Goal: Task Accomplishment & Management: Use online tool/utility

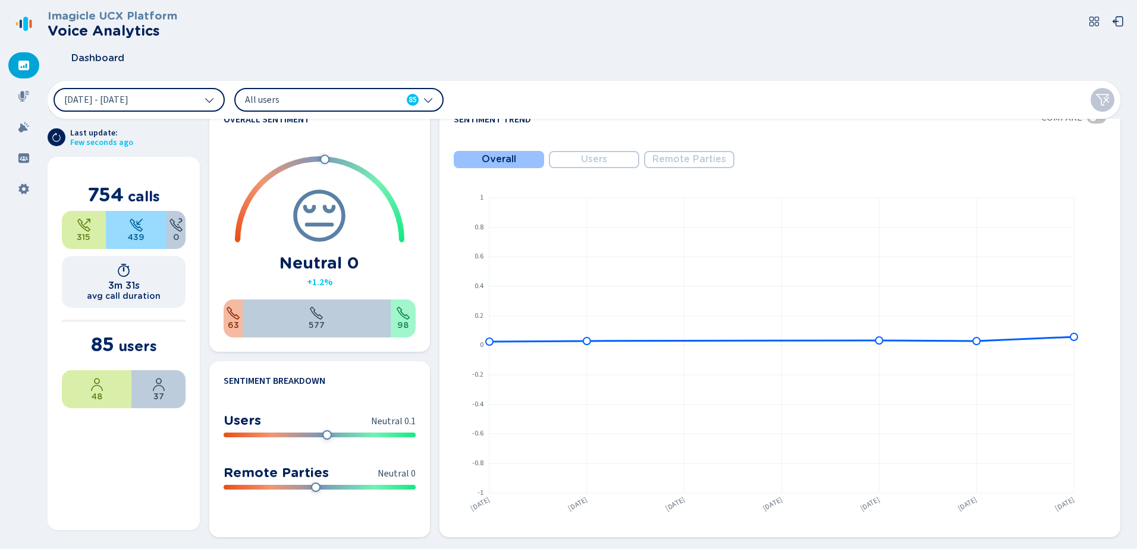
scroll to position [59, 0]
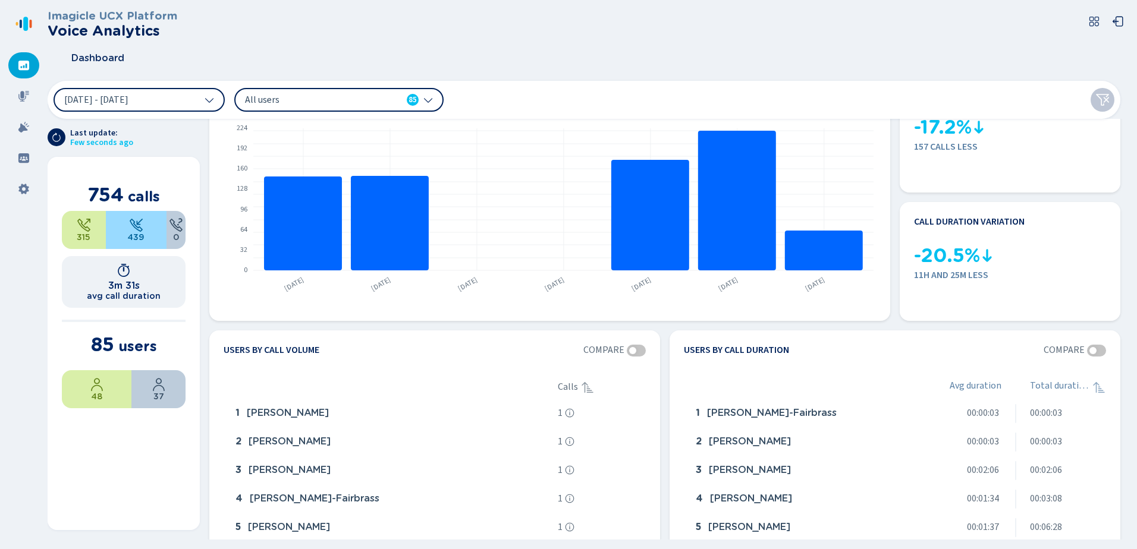
click at [26, 215] on nav at bounding box center [24, 274] width 48 height 549
click at [24, 279] on nav at bounding box center [24, 274] width 48 height 549
click at [25, 102] on div at bounding box center [23, 96] width 31 height 26
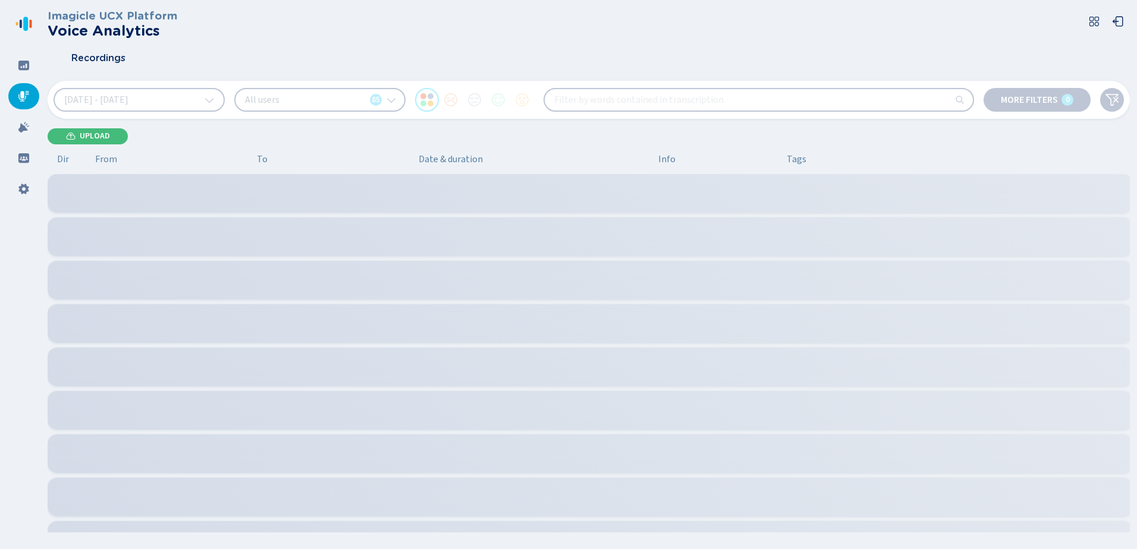
click at [312, 194] on div at bounding box center [590, 193] width 1084 height 39
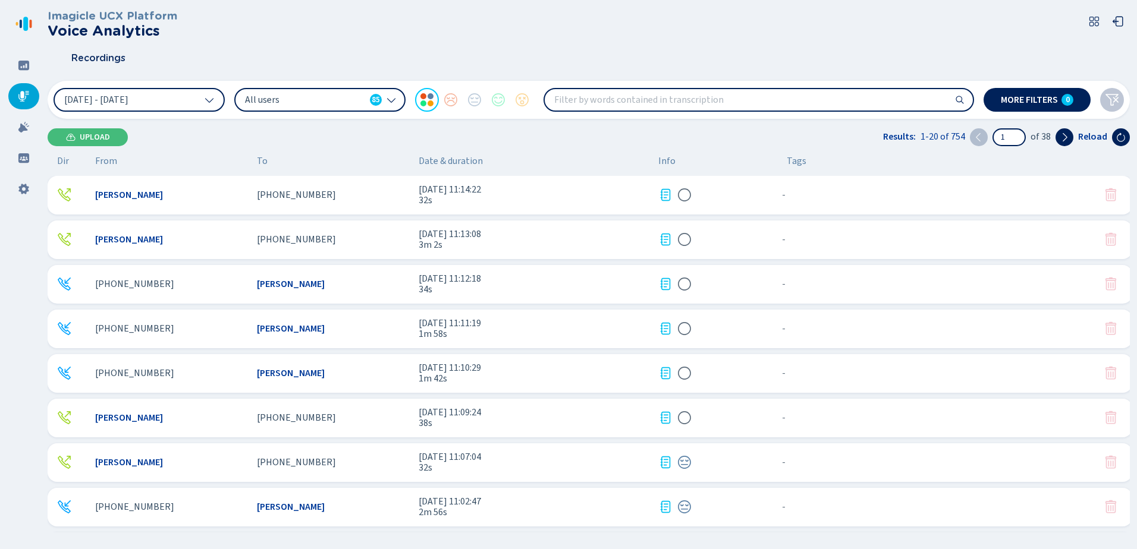
click at [312, 194] on span "[PHONE_NUMBER]" at bounding box center [296, 195] width 79 height 11
